Goal: Task Accomplishment & Management: Manage account settings

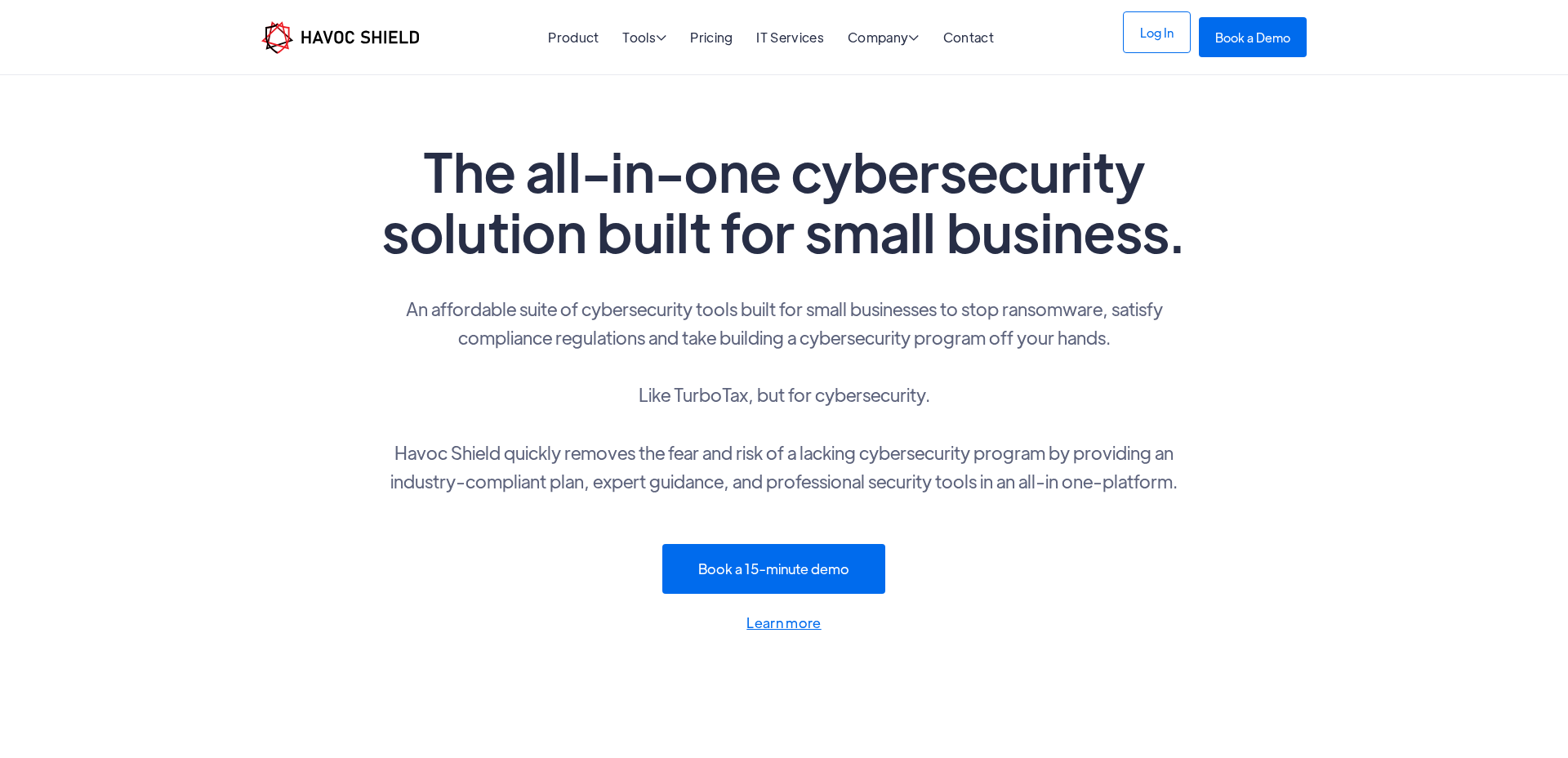
click at [1158, 39] on link "Log In" at bounding box center [1157, 32] width 68 height 42
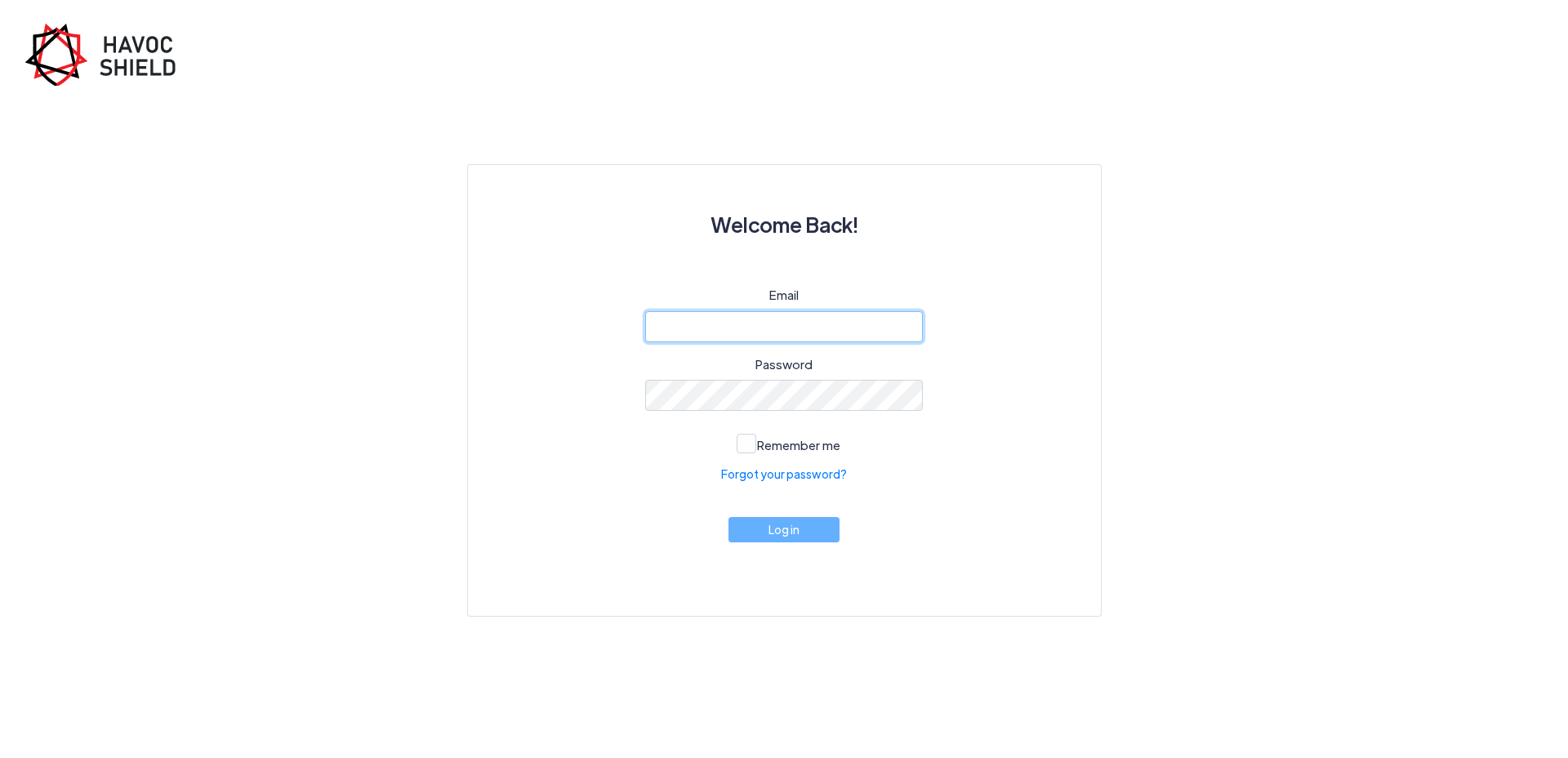
click at [872, 327] on input "email" at bounding box center [784, 326] width 278 height 31
click at [925, 412] on div "Email Password Remember me Forgot your password? Log in" at bounding box center [784, 431] width 554 height 291
click at [1006, 407] on div "Email Password Remember me Forgot your password? Log in" at bounding box center [784, 431] width 554 height 291
type input "[EMAIL_ADDRESS][DOMAIN_NAME]"
click at [1234, 138] on div "Welcome Back! Email [EMAIL_ADDRESS][DOMAIN_NAME] Password Remember me Forgot yo…" at bounding box center [784, 351] width 931 height 531
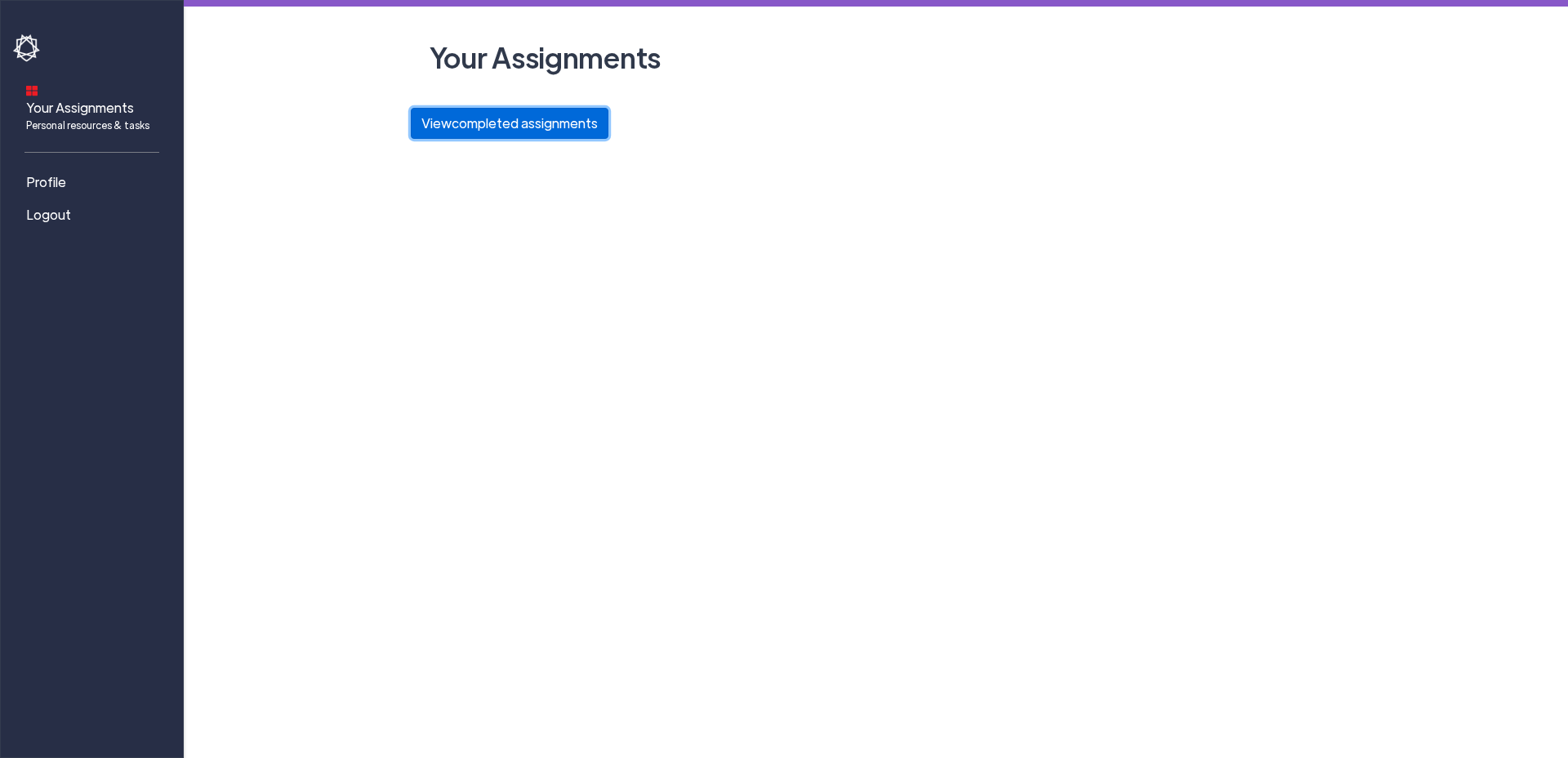
click at [519, 125] on button "View completed assignments" at bounding box center [509, 123] width 197 height 31
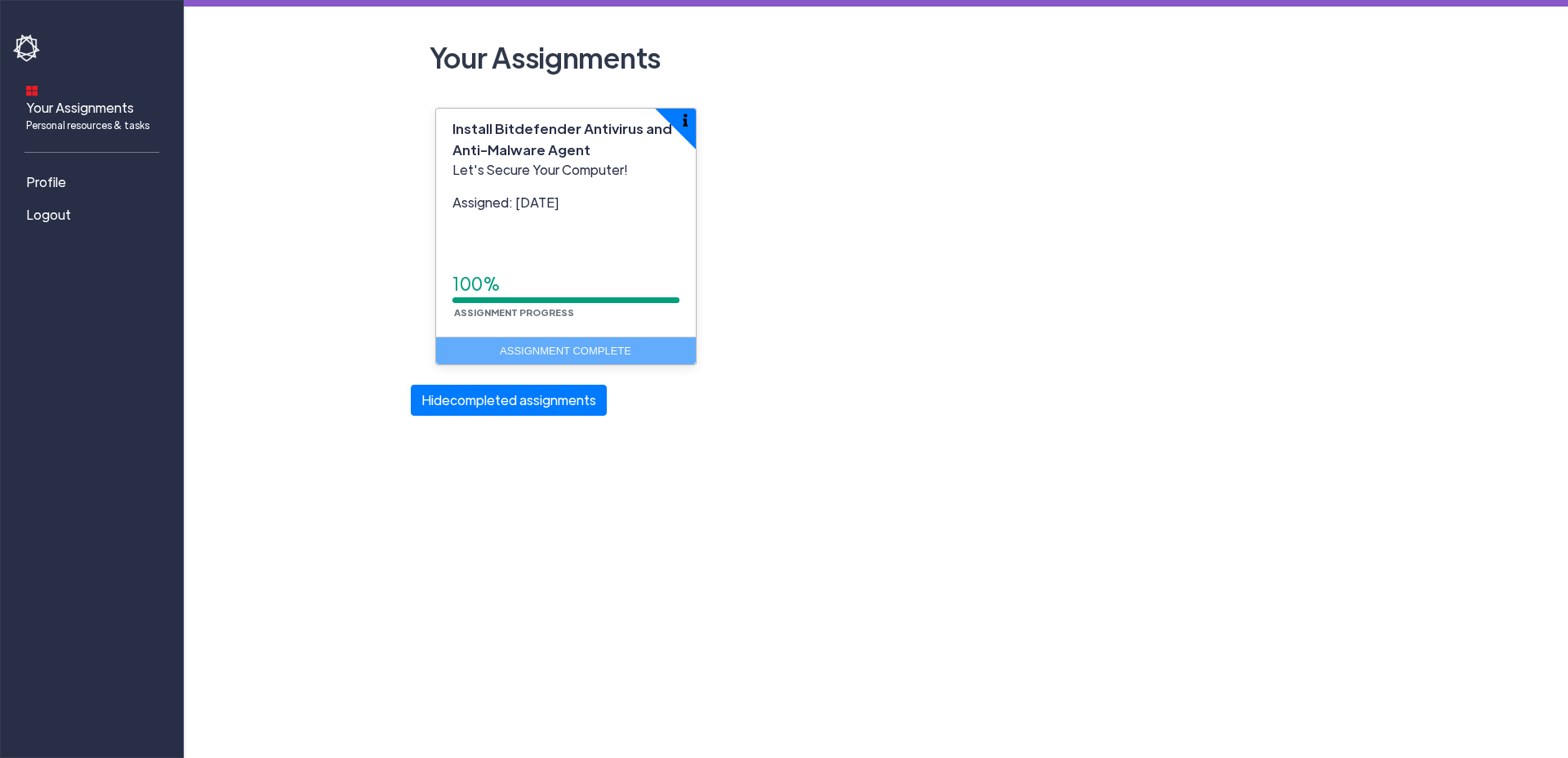
click at [811, 172] on div "Install Bitdefender Antivirus and Anti-Malware Agent Let's Secure Your Computer…" at bounding box center [876, 246] width 931 height 277
click at [1089, 203] on div "Install Bitdefender Antivirus and Anti-Malware Agent Let's Secure Your Computer…" at bounding box center [876, 246] width 931 height 277
